Goal: Task Accomplishment & Management: Complete application form

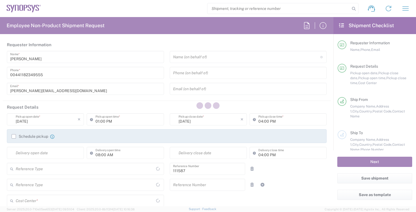
type input "Department"
type input "Delivered at Place"
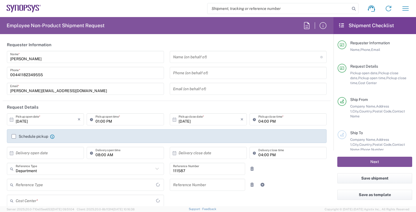
type input "[GEOGRAPHIC_DATA]"
type input "GB02, CIO, IT, ESS18 111587"
type input "[GEOGRAPHIC_DATA]"
click at [30, 133] on div "Schedule pickup When scheduling a pickup please be sure to meet the following c…" at bounding box center [167, 136] width 320 height 14
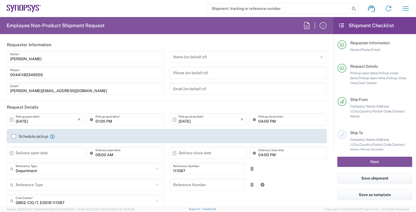
type input "Theale GB33"
click at [27, 137] on label "Schedule pickup" at bounding box center [30, 136] width 37 height 4
click at [14, 137] on input "Schedule pickup" at bounding box center [14, 137] width 0 height 0
